Goal: Task Accomplishment & Management: Manage account settings

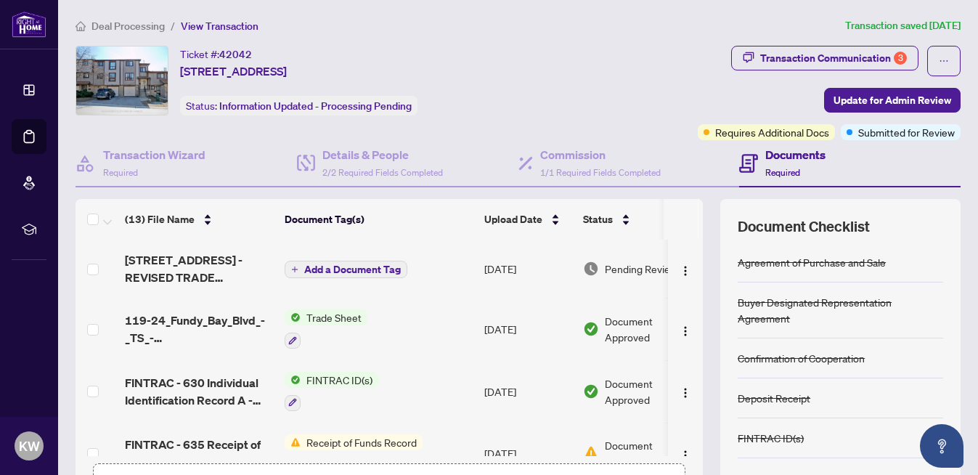
click at [138, 28] on span "Deal Processing" at bounding box center [128, 26] width 73 height 13
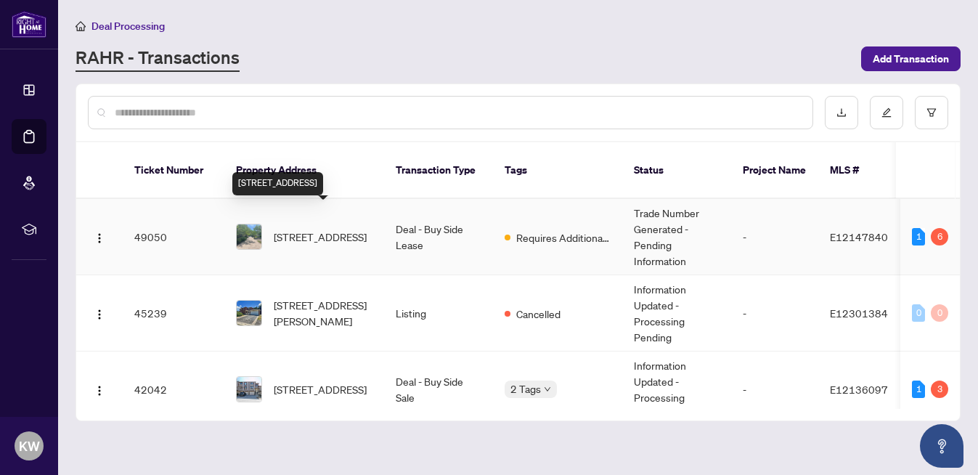
click at [350, 229] on span "[STREET_ADDRESS]" at bounding box center [320, 237] width 93 height 16
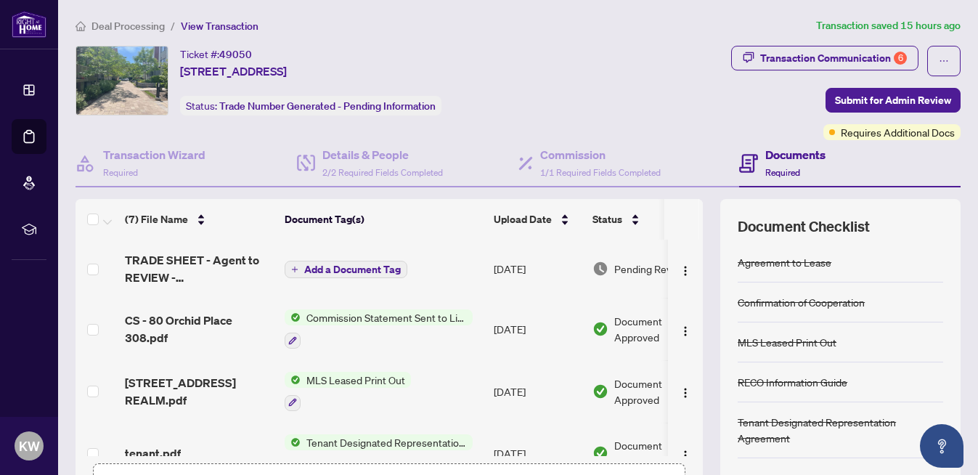
click at [370, 270] on span "Add a Document Tag" at bounding box center [352, 269] width 97 height 10
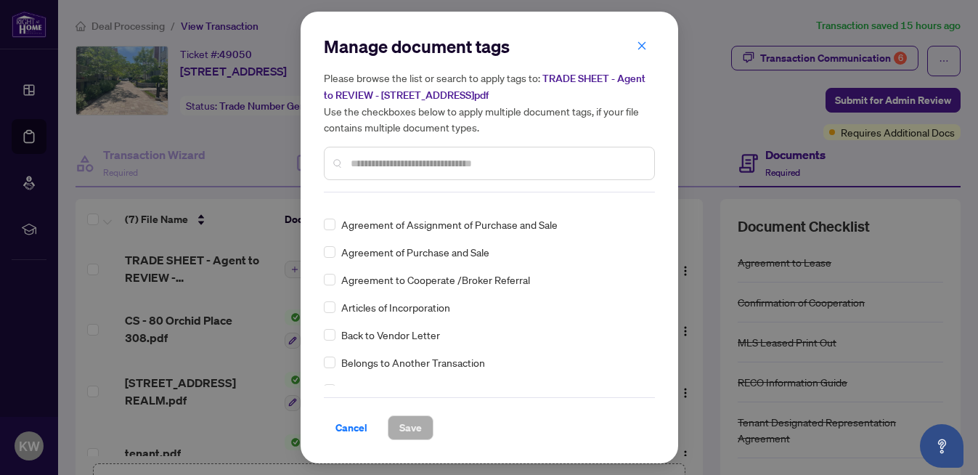
scroll to position [238, 0]
click at [353, 428] on span "Cancel" at bounding box center [352, 427] width 32 height 23
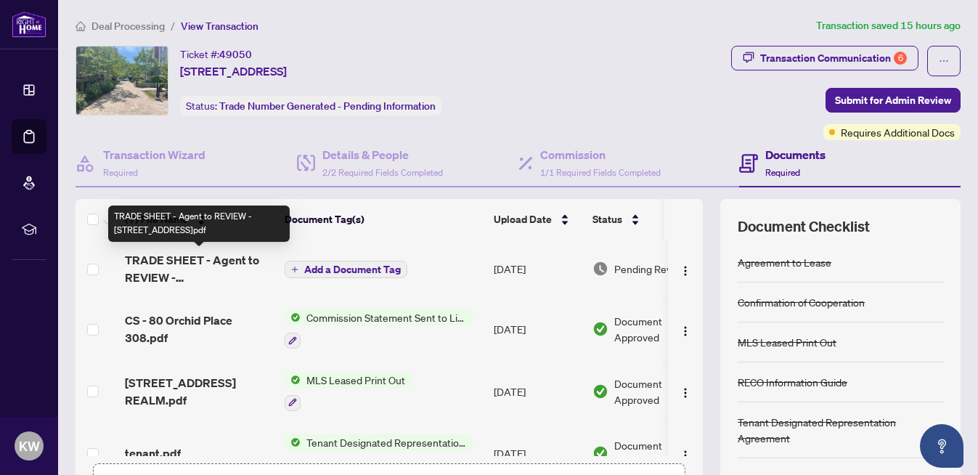
click at [207, 267] on span "TRADE SHEET - Agent to REVIEW - [STREET_ADDRESS]pdf" at bounding box center [199, 268] width 148 height 35
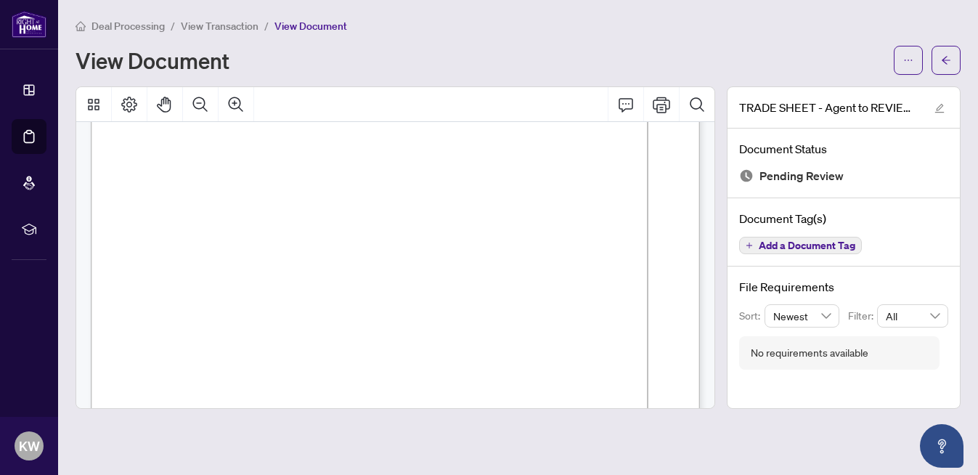
scroll to position [230, 0]
click at [915, 66] on button "button" at bounding box center [908, 60] width 29 height 29
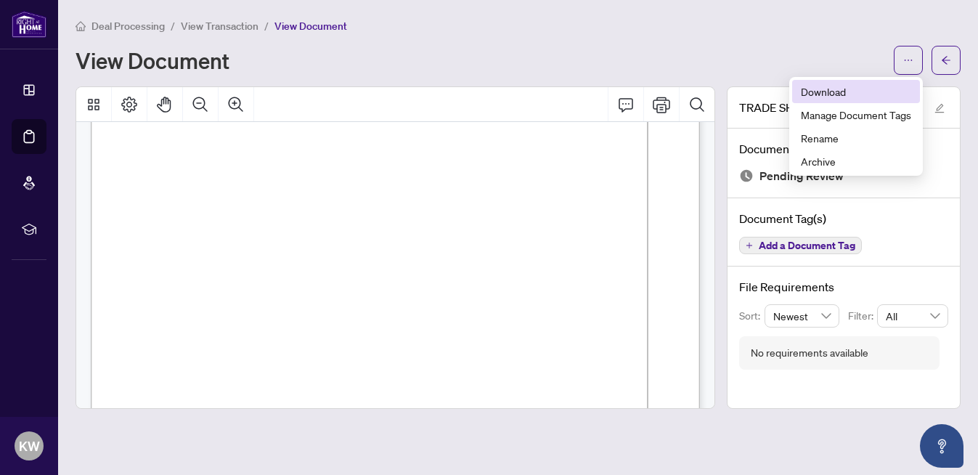
click at [862, 96] on span "Download" at bounding box center [856, 92] width 110 height 16
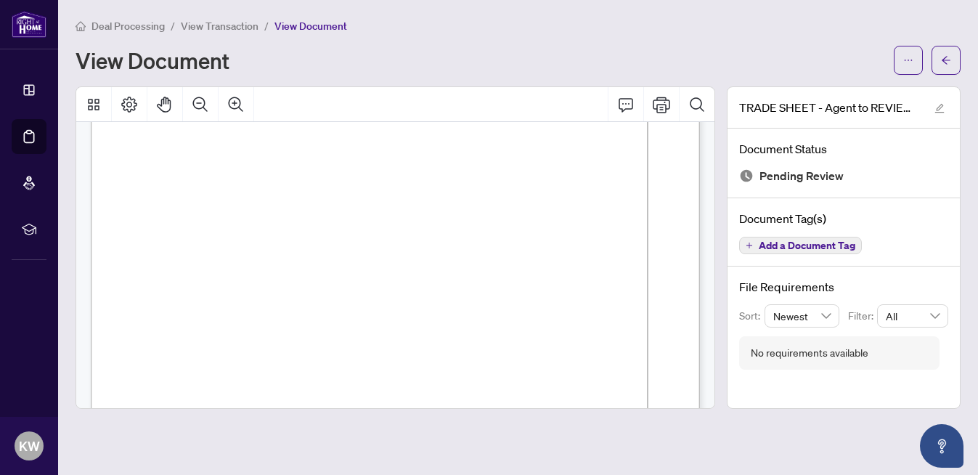
click at [212, 27] on span "View Transaction" at bounding box center [220, 26] width 78 height 13
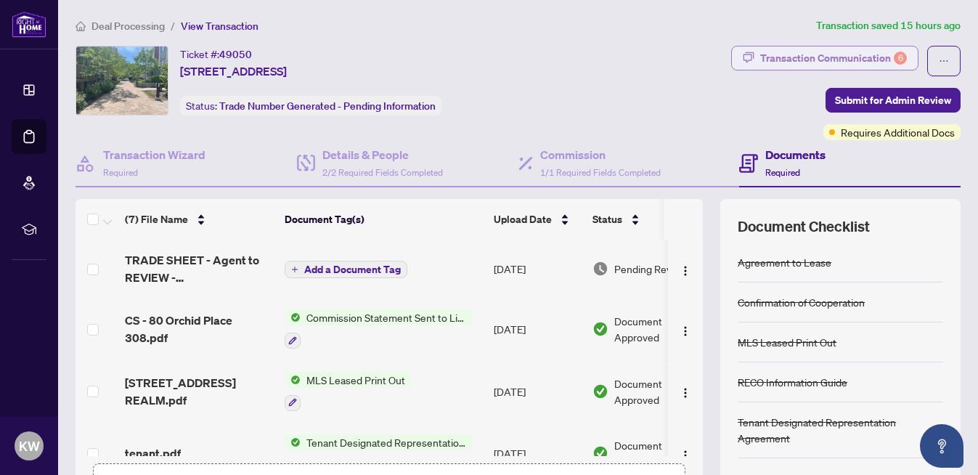
click at [841, 57] on div "Transaction Communication 6" at bounding box center [833, 57] width 147 height 23
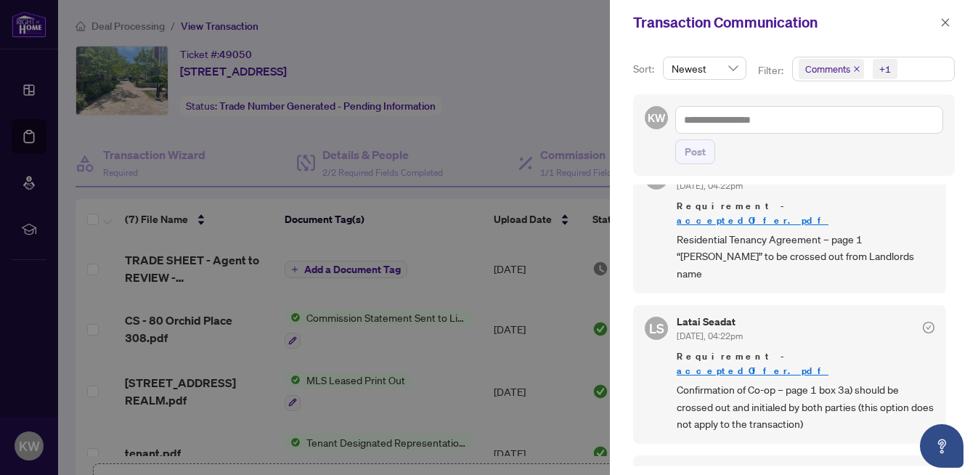
scroll to position [356, 0]
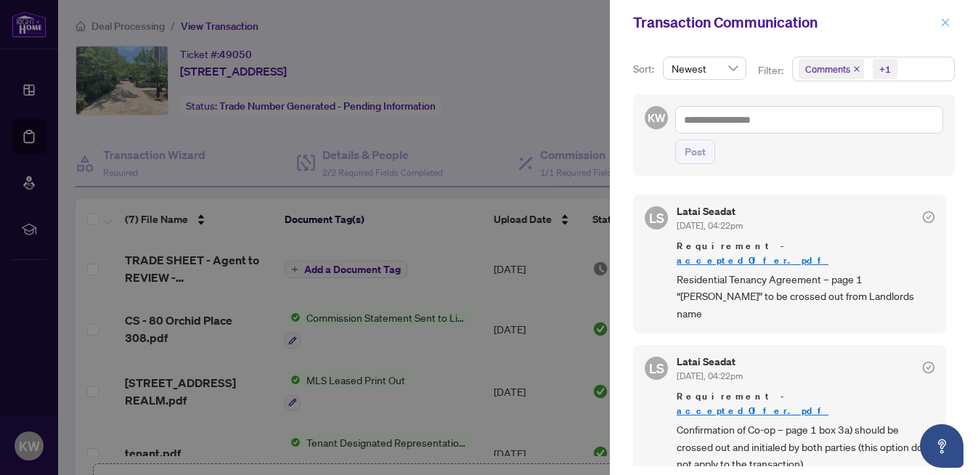
click at [944, 25] on icon "close" at bounding box center [946, 22] width 8 height 8
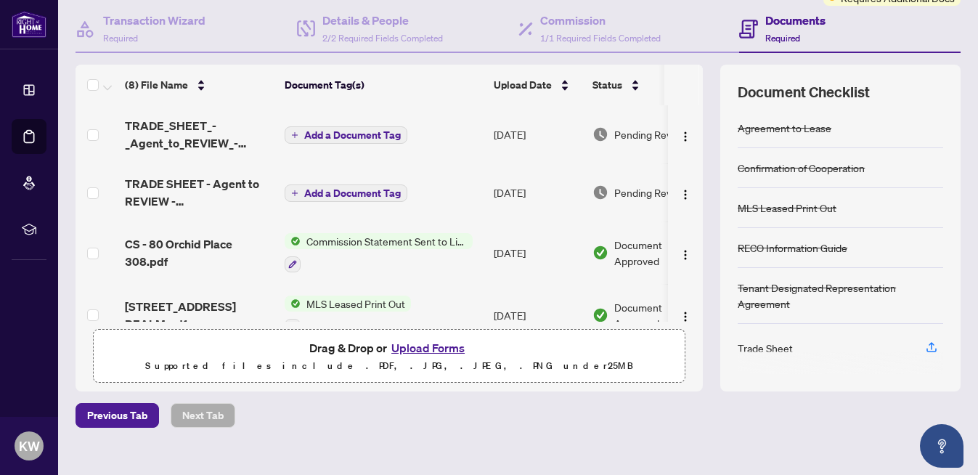
scroll to position [0, 0]
click at [429, 350] on button "Upload Forms" at bounding box center [428, 347] width 82 height 19
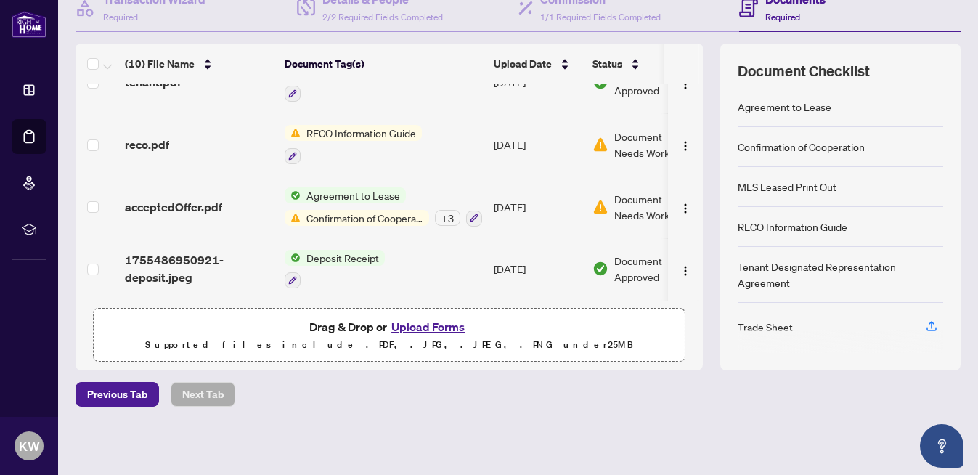
scroll to position [155, 0]
click at [431, 327] on button "Upload Forms" at bounding box center [428, 327] width 82 height 19
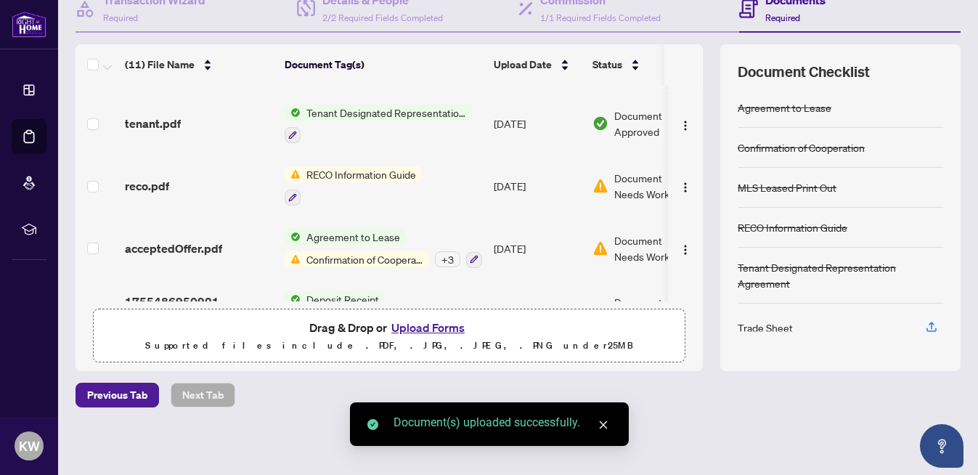
click at [606, 426] on icon "close" at bounding box center [604, 425] width 10 height 10
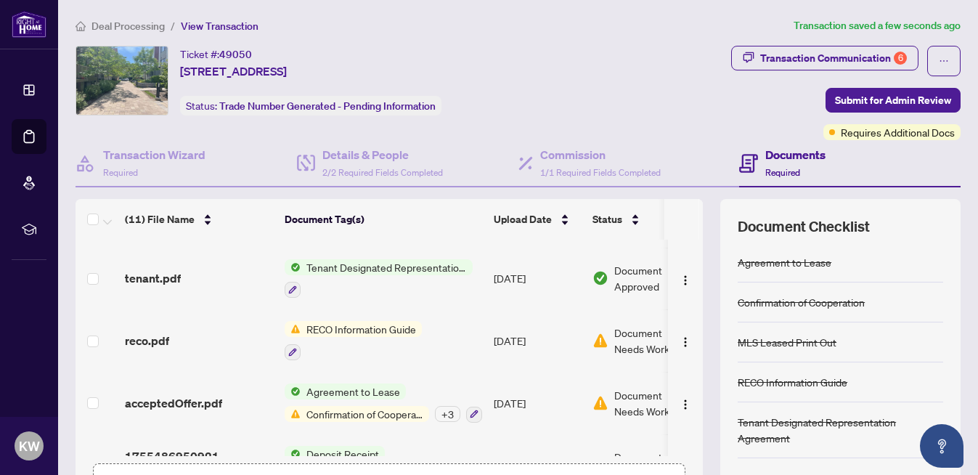
scroll to position [0, 0]
click at [877, 102] on div "Requires Additional Docs" at bounding box center [884, 103] width 110 height 23
click at [947, 101] on span "Submit for Admin Review" at bounding box center [893, 100] width 116 height 23
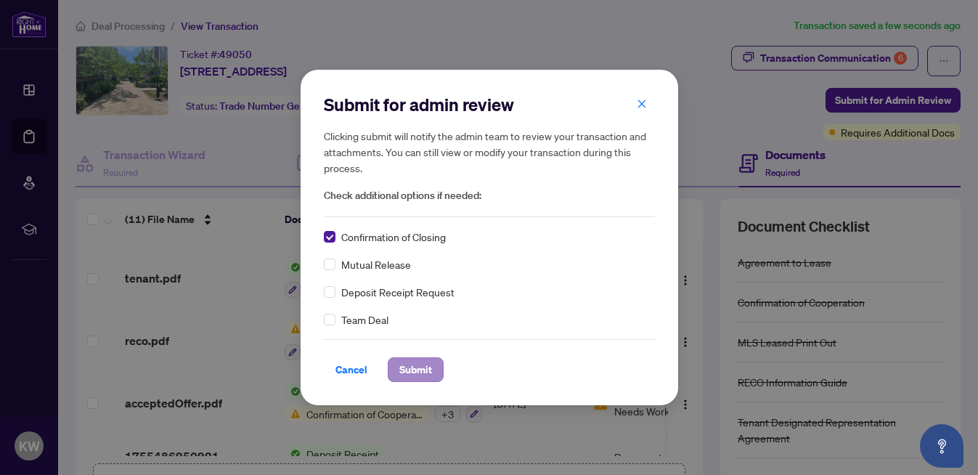
click at [413, 368] on span "Submit" at bounding box center [415, 369] width 33 height 23
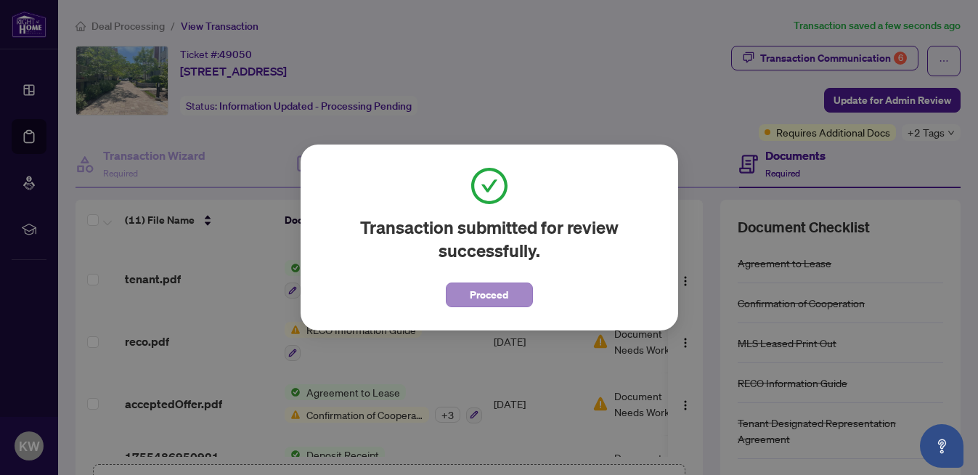
click at [484, 295] on span "Proceed" at bounding box center [489, 294] width 38 height 23
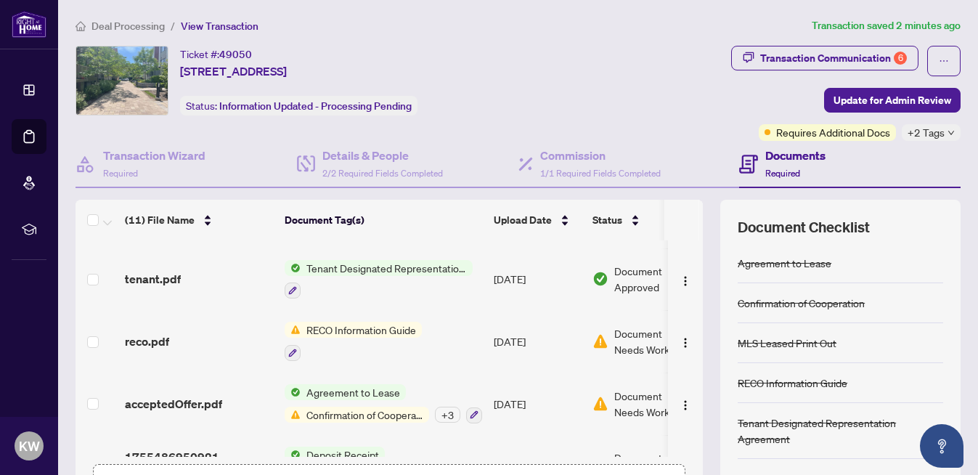
click at [145, 25] on span "Deal Processing" at bounding box center [128, 26] width 73 height 13
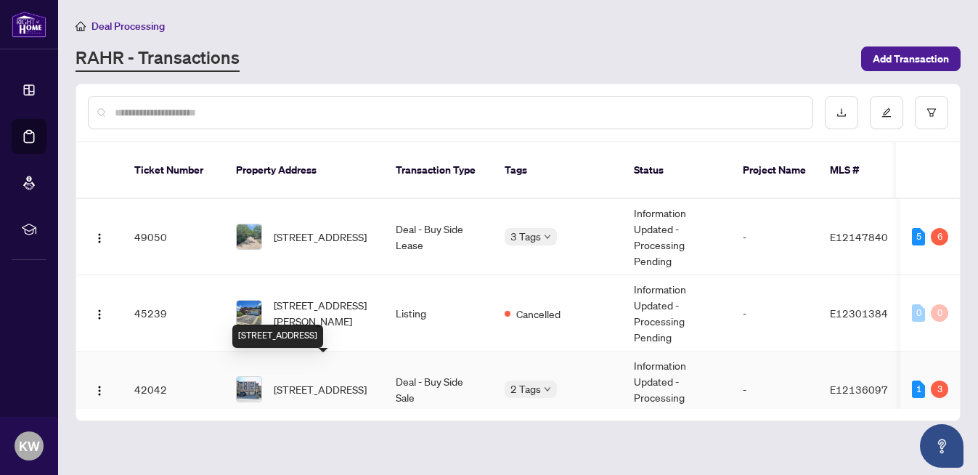
click at [330, 381] on span "[STREET_ADDRESS]" at bounding box center [320, 389] width 93 height 16
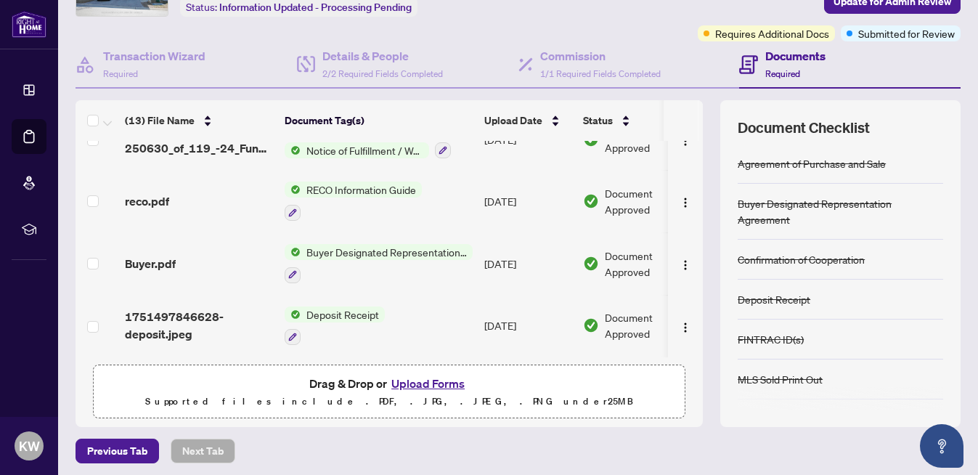
scroll to position [104, 0]
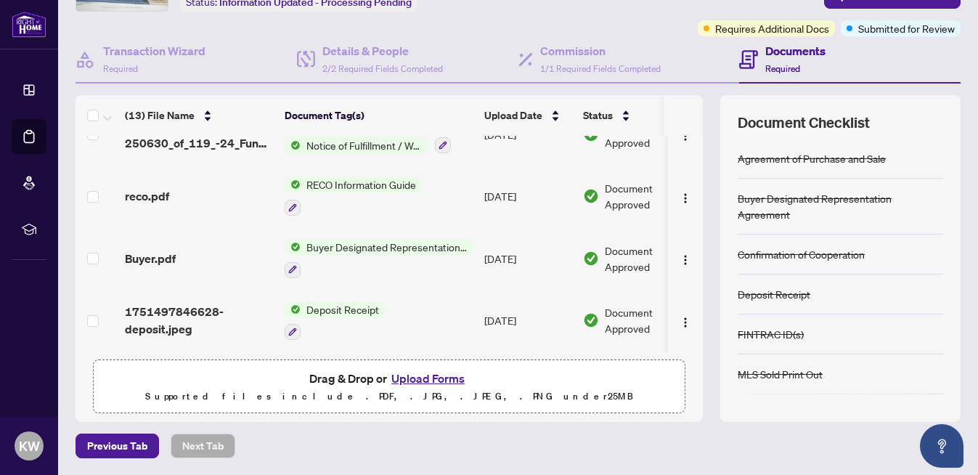
click at [442, 381] on button "Upload Forms" at bounding box center [428, 378] width 82 height 19
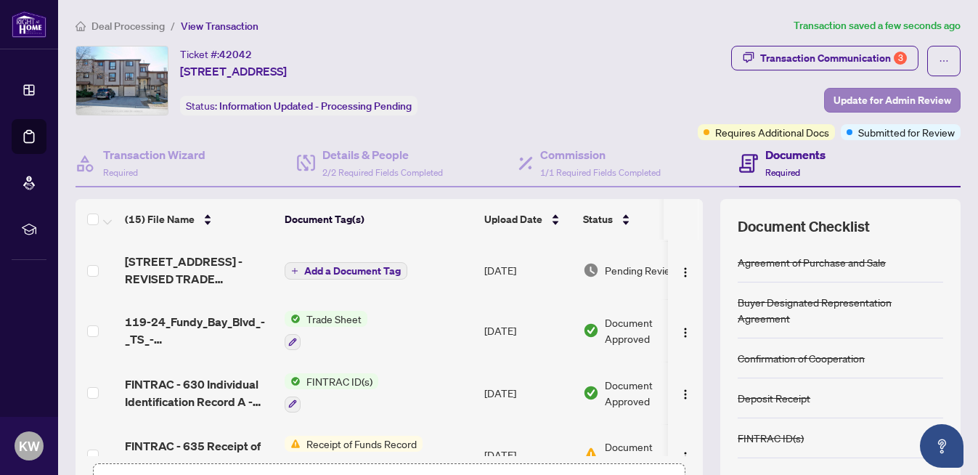
scroll to position [0, 0]
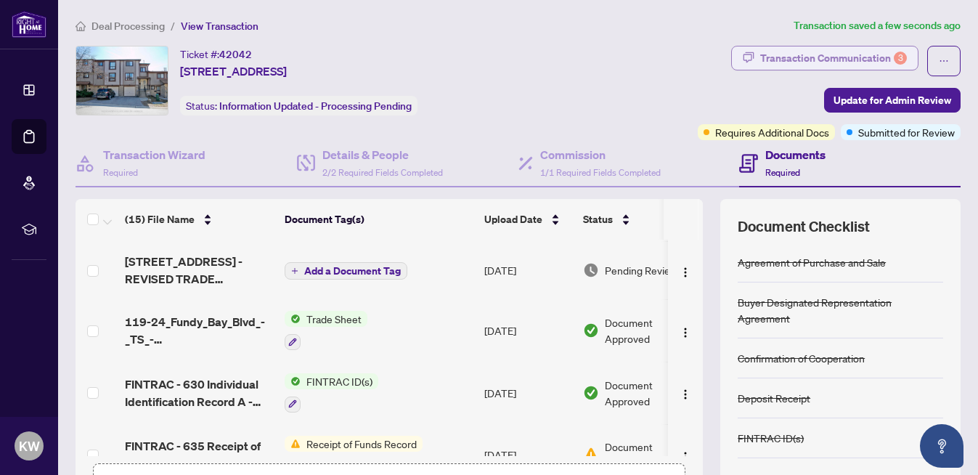
click at [842, 60] on div "Transaction Communication 3" at bounding box center [833, 57] width 147 height 23
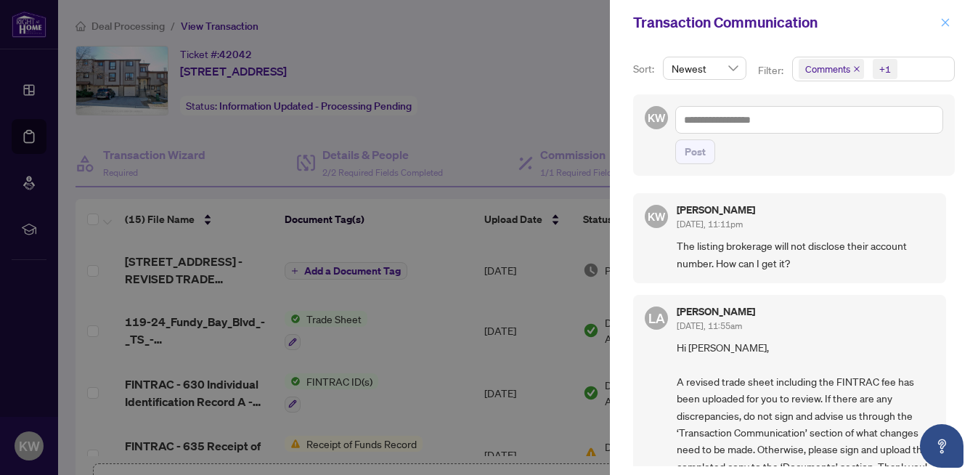
click at [948, 23] on icon "close" at bounding box center [946, 22] width 10 height 10
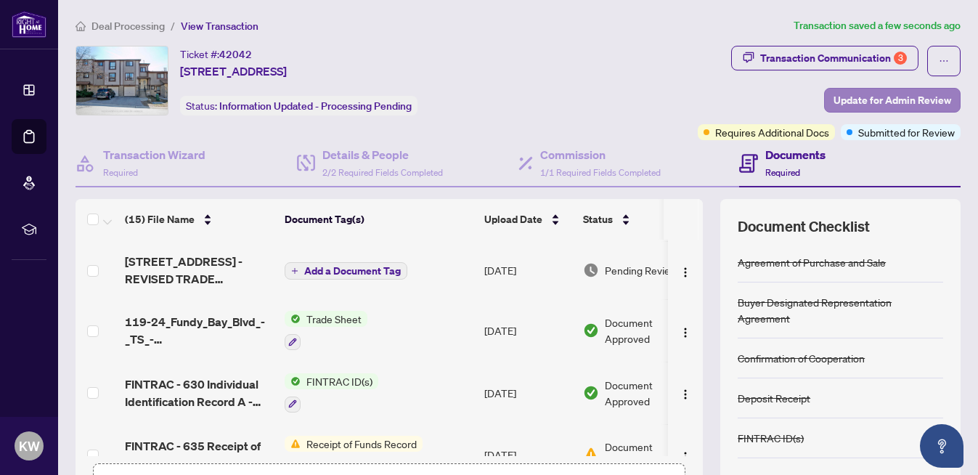
click at [879, 107] on span "Update for Admin Review" at bounding box center [893, 100] width 118 height 23
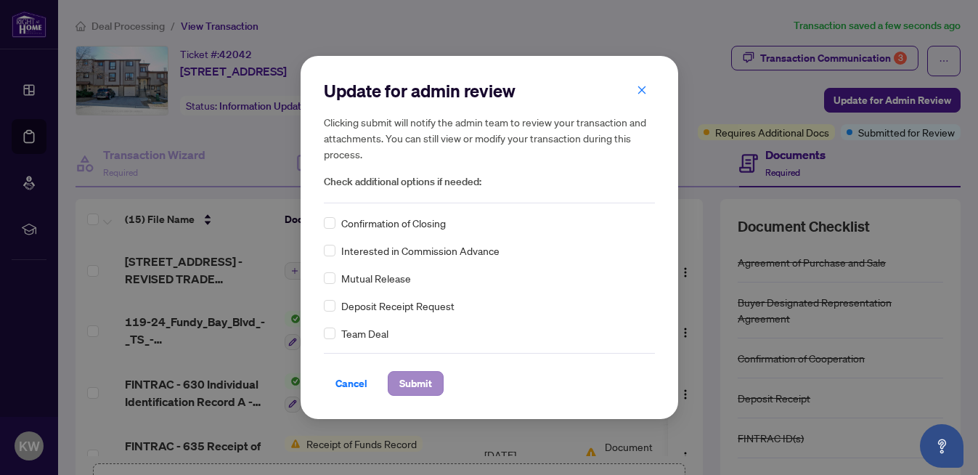
click at [421, 385] on span "Submit" at bounding box center [415, 383] width 33 height 23
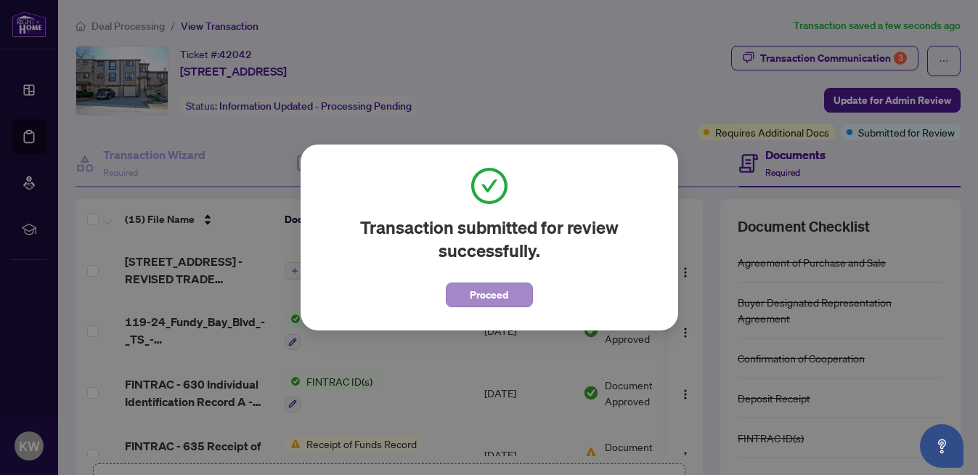
click at [496, 305] on span "Proceed" at bounding box center [489, 294] width 38 height 23
